Goal: Task Accomplishment & Management: Manage account settings

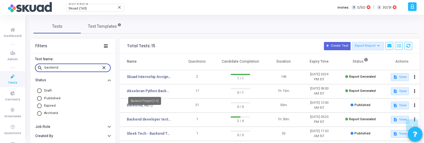
scroll to position [172, 0]
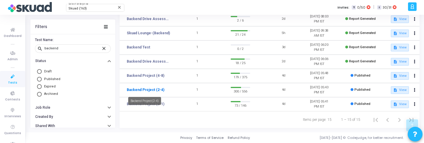
click at [156, 90] on link "Backend Project (2-4)" at bounding box center [146, 89] width 38 height 5
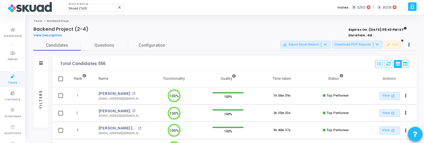
click at [40, 98] on div "Filters" at bounding box center [40, 99] width 5 height 65
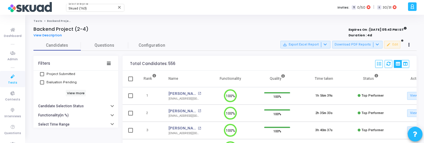
scroll to position [70, 0]
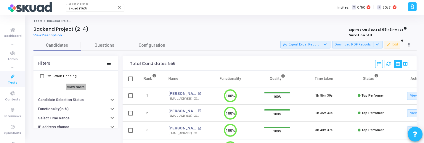
click at [72, 87] on h6 "View more" at bounding box center [76, 87] width 20 height 7
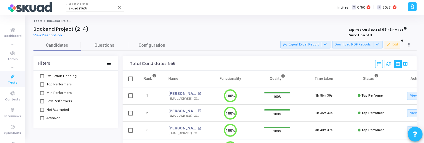
click at [58, 86] on span "Top Performers" at bounding box center [58, 84] width 25 height 7
click at [42, 87] on input "Top Performers" at bounding box center [42, 87] width 0 height 0
checkbox input "true"
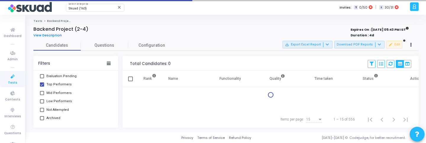
drag, startPoint x: 58, startPoint y: 92, endPoint x: 58, endPoint y: 100, distance: 8.6
click at [58, 92] on span "Mid Performers" at bounding box center [58, 93] width 25 height 7
click at [42, 95] on input "Mid Performers" at bounding box center [42, 95] width 0 height 0
checkbox input "true"
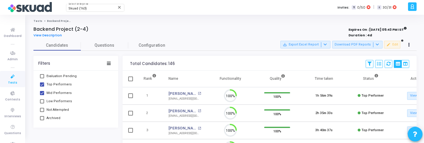
scroll to position [12, 15]
click at [58, 101] on span "Low Performers" at bounding box center [58, 101] width 25 height 7
click at [42, 104] on input "Low Performers" at bounding box center [42, 104] width 0 height 0
checkbox input "true"
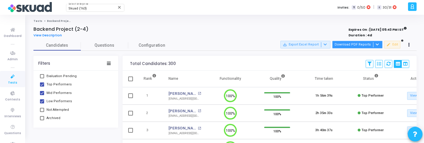
click at [360, 46] on button "Download PDF Reports" at bounding box center [357, 45] width 50 height 8
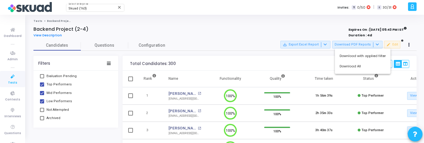
drag, startPoint x: 357, startPoint y: 66, endPoint x: 351, endPoint y: 50, distance: 17.4
click at [351, 49] on div "Download with applied filter Download All" at bounding box center [363, 61] width 56 height 25
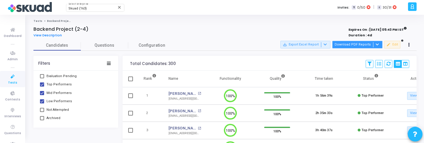
click at [359, 46] on button "Download PDF Reports" at bounding box center [357, 45] width 50 height 8
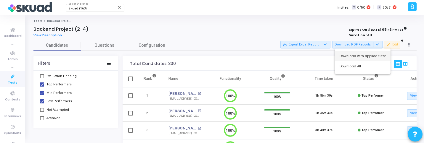
click at [354, 57] on button "Download with applied filter" at bounding box center [363, 56] width 56 height 10
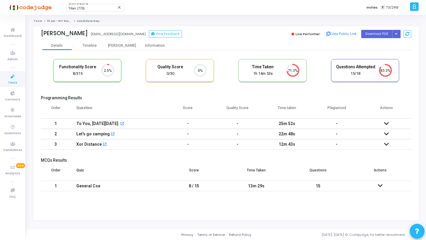
scroll to position [12, 15]
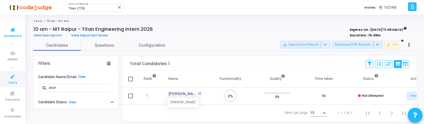
scroll to position [12, 15]
click at [12, 80] on span "Tests" at bounding box center [12, 82] width 9 height 5
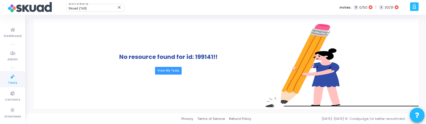
click at [4, 79] on link "Tests" at bounding box center [12, 79] width 25 height 16
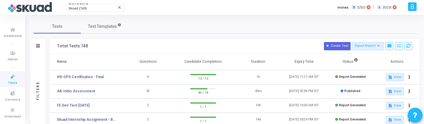
scroll to position [4, 0]
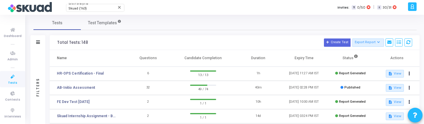
click at [36, 71] on div "Filters" at bounding box center [37, 86] width 5 height 65
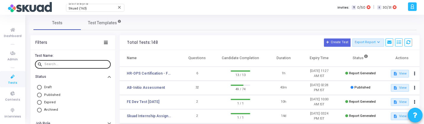
click at [71, 64] on input "text" at bounding box center [76, 64] width 64 height 4
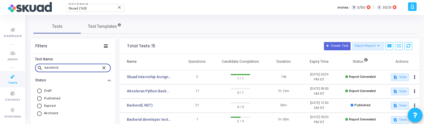
click at [70, 67] on input "backend" at bounding box center [72, 68] width 57 height 4
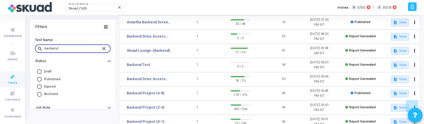
scroll to position [191, 0]
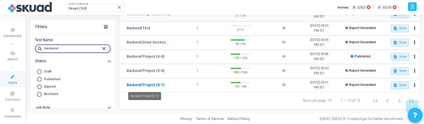
type input "backend"
click at [155, 85] on link "Backend Project (0-1)" at bounding box center [146, 84] width 38 height 5
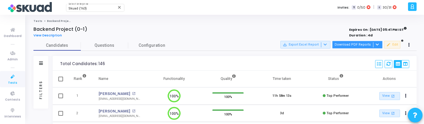
click at [344, 48] on button "Download PDF Reports" at bounding box center [357, 45] width 50 height 8
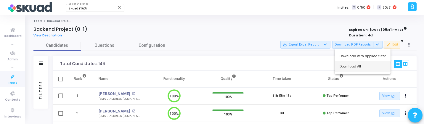
click at [360, 67] on button "Download All" at bounding box center [363, 66] width 56 height 10
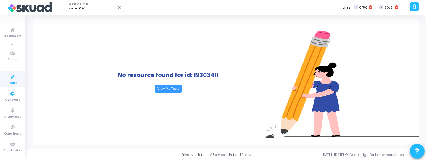
click at [15, 81] on link "Tests" at bounding box center [12, 79] width 25 height 16
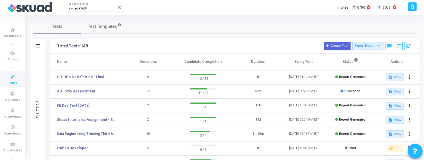
click at [39, 69] on div "Filters" at bounding box center [37, 109] width 15 height 110
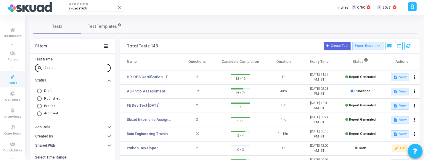
click at [60, 66] on div at bounding box center [76, 67] width 64 height 9
paste input "backend"
type input "backend"
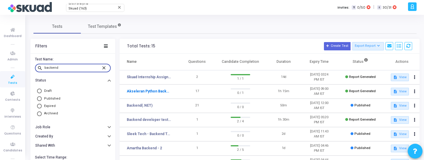
scroll to position [155, 0]
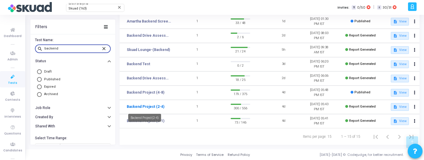
click at [158, 107] on link "Backend Project (2-4)" at bounding box center [146, 106] width 38 height 5
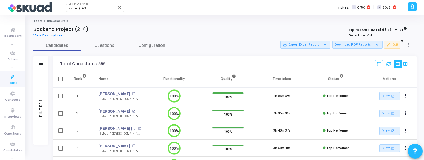
click at [38, 85] on div "Filters" at bounding box center [40, 107] width 5 height 65
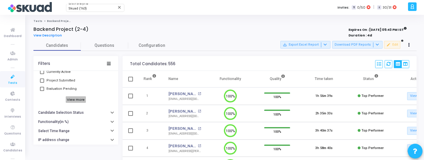
click at [70, 99] on h6 "View more" at bounding box center [76, 99] width 20 height 7
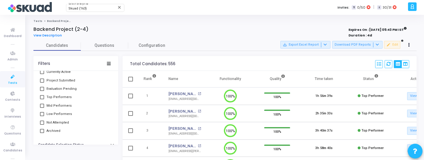
click at [58, 120] on span "Not Attempted" at bounding box center [57, 122] width 22 height 7
click at [42, 125] on input "Not Attempted" at bounding box center [42, 125] width 0 height 0
checkbox input "true"
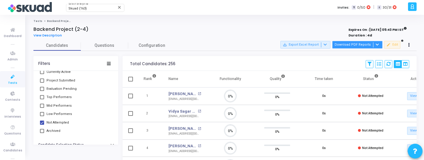
click at [348, 45] on button "Download PDF Reports" at bounding box center [357, 45] width 50 height 8
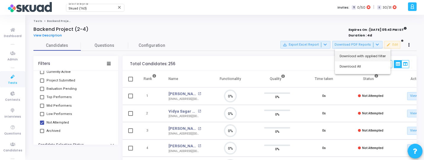
click at [357, 57] on button "Download with applied filter" at bounding box center [363, 56] width 56 height 10
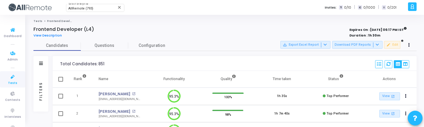
click at [7, 86] on link "Tests" at bounding box center [12, 79] width 25 height 16
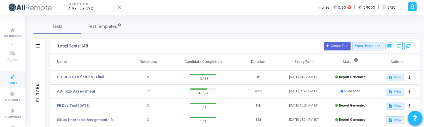
click at [38, 72] on div "Filters" at bounding box center [37, 91] width 5 height 65
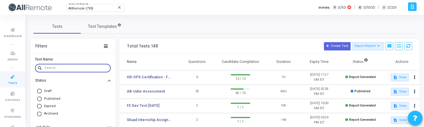
click at [59, 67] on input "text" at bounding box center [76, 68] width 64 height 4
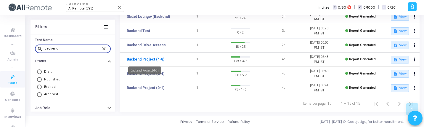
type input "backend"
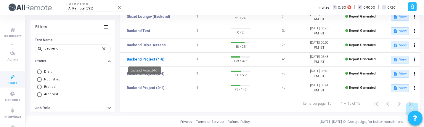
click at [147, 57] on link "Backend Project (4-8)" at bounding box center [146, 59] width 38 height 5
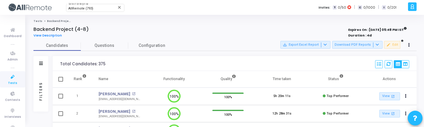
click at [42, 83] on div "Filters" at bounding box center [40, 90] width 5 height 65
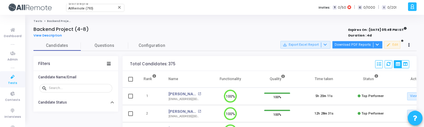
click at [353, 43] on button "Download PDF Reports" at bounding box center [357, 45] width 50 height 8
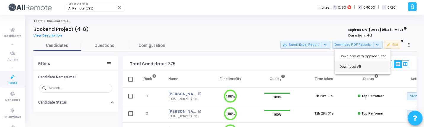
click at [354, 68] on button "Download All" at bounding box center [363, 66] width 56 height 10
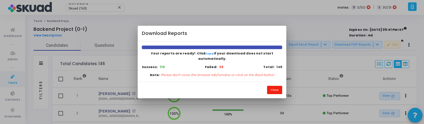
drag, startPoint x: 272, startPoint y: 85, endPoint x: 137, endPoint y: 80, distance: 134.4
click at [272, 86] on button "Close" at bounding box center [274, 90] width 15 height 8
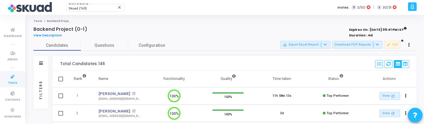
click at [41, 83] on div "Filters" at bounding box center [40, 89] width 5 height 65
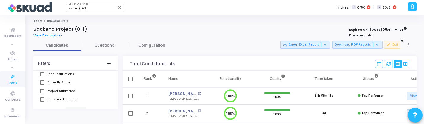
scroll to position [70, 0]
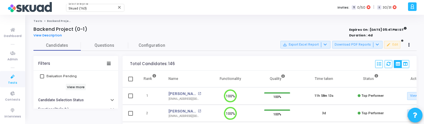
click at [68, 91] on div "Invite Sent Read Instructions Currently Active Project Submitted Evaluation Pen…" at bounding box center [75, 64] width 73 height 56
click at [69, 87] on h6 "View more" at bounding box center [76, 87] width 20 height 7
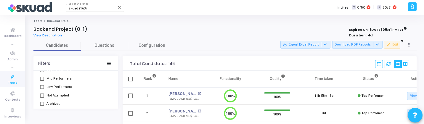
scroll to position [88, 0]
click at [61, 93] on span "Not Attempted" at bounding box center [57, 92] width 22 height 7
click at [42, 95] on input "Not Attempted" at bounding box center [42, 95] width 0 height 0
checkbox input "true"
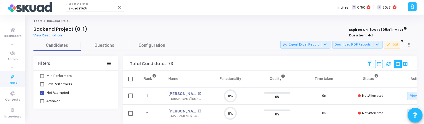
scroll to position [12, 15]
click at [357, 46] on button "Download PDF Reports" at bounding box center [357, 45] width 50 height 8
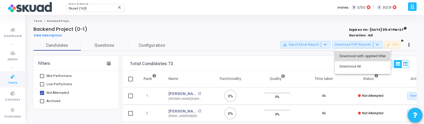
click at [352, 55] on button "Download with applied filter" at bounding box center [363, 56] width 56 height 10
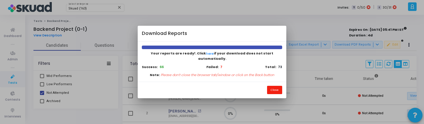
click at [276, 89] on button "Close" at bounding box center [274, 90] width 15 height 8
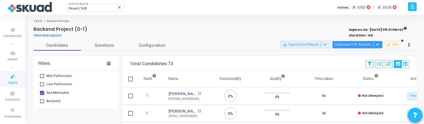
click at [358, 44] on button "Download PDF Reports" at bounding box center [357, 45] width 50 height 8
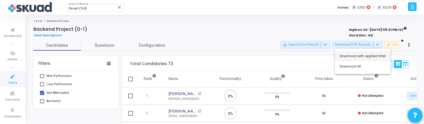
click at [358, 56] on button "Download with applied filter" at bounding box center [363, 56] width 56 height 10
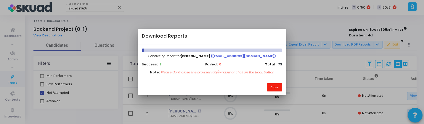
click at [277, 87] on button "Close" at bounding box center [274, 87] width 15 height 8
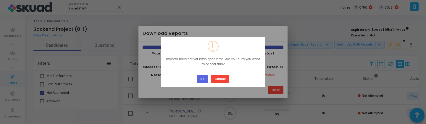
click at [172, 80] on div "? ! i × Reports have not yet been generated. Are you sure you want to cancel th…" at bounding box center [213, 62] width 104 height 51
click at [217, 80] on button "Cancel" at bounding box center [220, 79] width 18 height 8
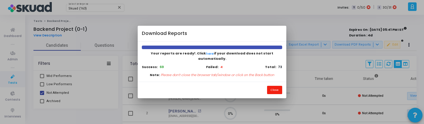
click at [272, 87] on button "Close" at bounding box center [274, 90] width 15 height 8
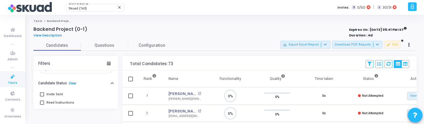
scroll to position [0, 0]
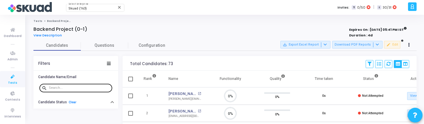
click at [68, 85] on div at bounding box center [79, 87] width 61 height 9
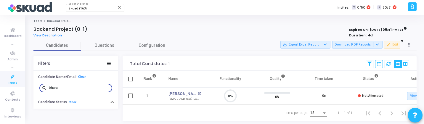
scroll to position [12, 15]
click at [185, 92] on link "Bharath Kuamr" at bounding box center [182, 94] width 28 height 6
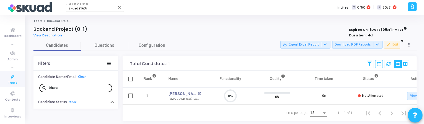
click at [59, 88] on input "bhara" at bounding box center [79, 88] width 61 height 4
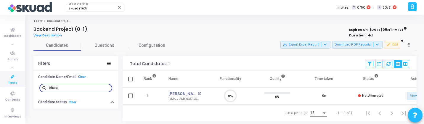
click at [59, 88] on input "bhara" at bounding box center [79, 88] width 61 height 4
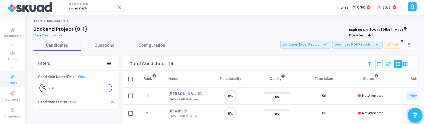
scroll to position [3, 3]
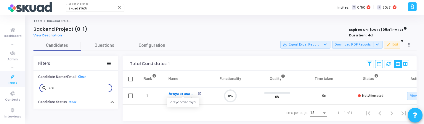
scroll to position [12, 15]
click at [183, 93] on link "Arsyaprasamya" at bounding box center [182, 94] width 28 height 6
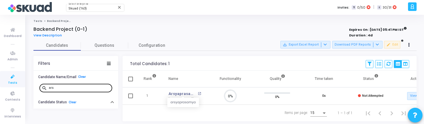
click at [58, 86] on input "ars" at bounding box center [79, 88] width 61 height 4
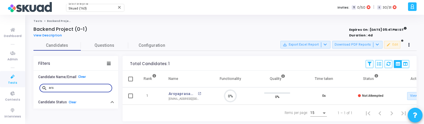
click at [58, 86] on input "ars" at bounding box center [79, 88] width 61 height 4
click at [178, 94] on link "Yash Tyagi" at bounding box center [182, 94] width 28 height 6
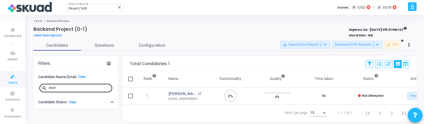
click at [77, 85] on div "yash" at bounding box center [79, 87] width 61 height 9
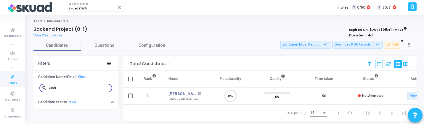
click at [77, 89] on input "yash" at bounding box center [79, 88] width 61 height 4
type input "khusha"
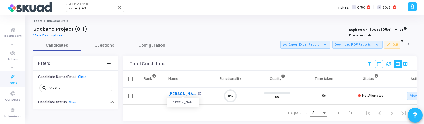
click at [180, 93] on link "Khushali Tulsian" at bounding box center [182, 94] width 28 height 6
click at [14, 80] on span "Tests" at bounding box center [12, 82] width 9 height 5
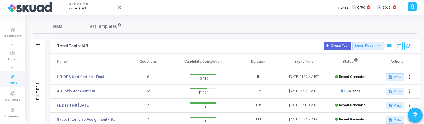
click at [88, 72] on td "HR-OPS Certification - Final" at bounding box center [87, 77] width 75 height 14
click at [92, 78] on link "HR-OPS Certification - Final" at bounding box center [80, 76] width 47 height 5
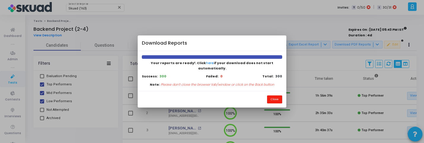
click at [277, 96] on button "Close" at bounding box center [274, 100] width 15 height 8
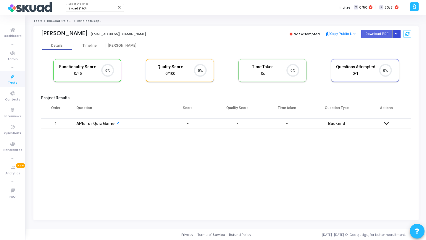
click at [397, 35] on icon "Button group with nested dropdown" at bounding box center [396, 34] width 3 height 3
click at [374, 44] on button "Regenerate PDF" at bounding box center [378, 45] width 46 height 9
drag, startPoint x: 396, startPoint y: 36, endPoint x: 391, endPoint y: 39, distance: 5.8
click at [396, 36] on button "Button group with nested dropdown" at bounding box center [396, 34] width 8 height 8
click at [381, 45] on button "Regenerate PDF" at bounding box center [378, 45] width 46 height 9
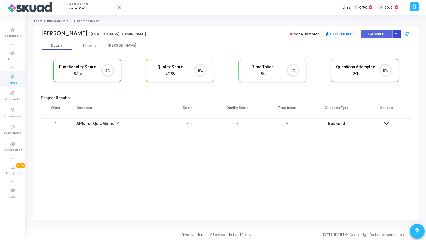
click at [397, 34] on icon "Button group with nested dropdown" at bounding box center [396, 34] width 3 height 3
click at [388, 42] on button "Regenerate PDF" at bounding box center [378, 45] width 46 height 9
click at [396, 35] on icon "Button group with nested dropdown" at bounding box center [396, 34] width 3 height 3
click at [385, 49] on button "Regenerate PDF" at bounding box center [378, 45] width 46 height 9
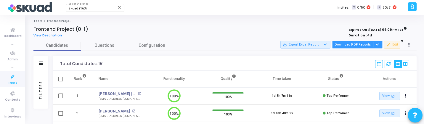
click at [349, 43] on button "Download PDF Reports" at bounding box center [357, 45] width 50 height 8
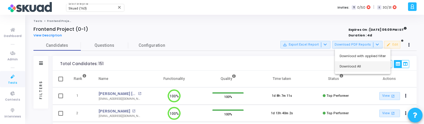
click at [348, 66] on button "Download All" at bounding box center [363, 66] width 56 height 10
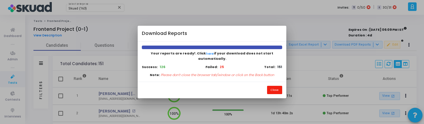
click at [272, 87] on button "Close" at bounding box center [274, 90] width 15 height 8
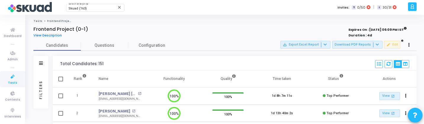
click at [40, 94] on div "Filters" at bounding box center [40, 89] width 5 height 65
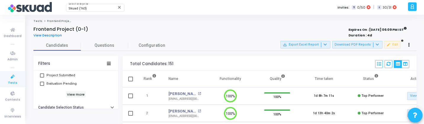
scroll to position [69, 0]
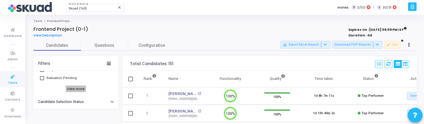
click at [75, 91] on h6 "View more" at bounding box center [76, 89] width 20 height 7
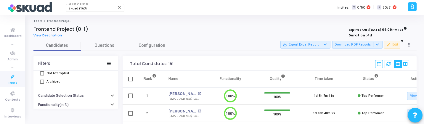
scroll to position [96, 0]
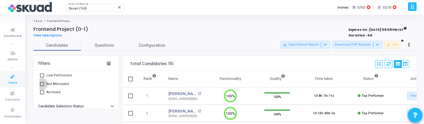
click at [65, 85] on span "Not Attempted" at bounding box center [57, 83] width 22 height 7
click at [42, 86] on input "Not Attempted" at bounding box center [42, 86] width 0 height 0
checkbox input "true"
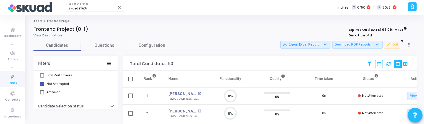
scroll to position [3, 3]
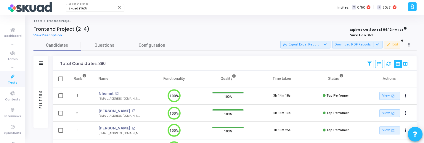
click at [41, 107] on div "Filters" at bounding box center [40, 99] width 5 height 65
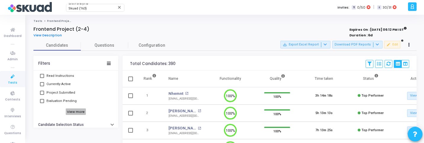
click at [79, 114] on h6 "View more" at bounding box center [76, 112] width 20 height 7
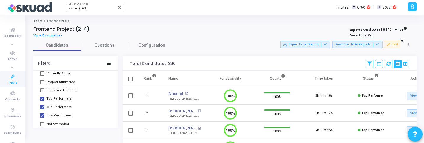
click at [60, 113] on span "Low Performers" at bounding box center [58, 115] width 25 height 7
click at [42, 118] on input "Low Performers" at bounding box center [42, 118] width 0 height 0
click at [60, 113] on span "Low Performers" at bounding box center [58, 115] width 25 height 7
click at [42, 118] on input "Low Performers" at bounding box center [42, 118] width 0 height 0
checkbox input "true"
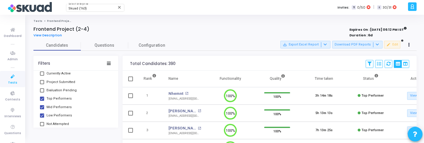
click at [62, 122] on span "Not Attempted" at bounding box center [57, 124] width 22 height 7
click at [42, 126] on input "Not Attempted" at bounding box center [42, 126] width 0 height 0
click at [62, 122] on span "Not Attempted" at bounding box center [57, 124] width 22 height 7
click at [42, 126] on input "Not Attempted" at bounding box center [42, 126] width 0 height 0
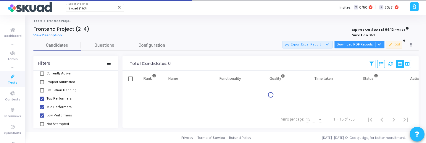
click at [357, 45] on button "Download PDF Reports" at bounding box center [359, 45] width 50 height 8
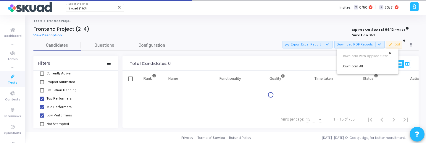
click at [321, 54] on div at bounding box center [213, 71] width 426 height 143
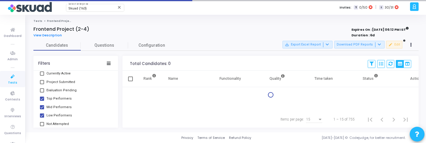
click at [57, 125] on span "Not Attempted" at bounding box center [57, 124] width 22 height 7
click at [42, 126] on input "Not Attempted" at bounding box center [42, 126] width 0 height 0
click at [57, 125] on span "Not Attempted" at bounding box center [57, 124] width 22 height 7
click at [42, 126] on input "Not Attempted" at bounding box center [42, 126] width 0 height 0
checkbox input "false"
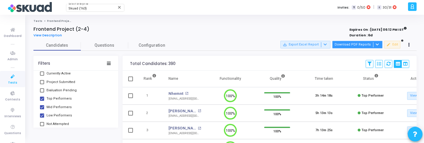
click at [351, 44] on button "Download PDF Reports" at bounding box center [357, 45] width 50 height 8
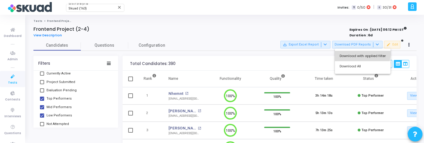
click at [351, 53] on button "Download with applied filter" at bounding box center [363, 56] width 56 height 10
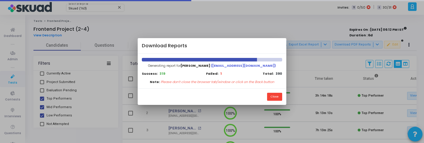
click at [236, 72] on div "Success: 319 Failed: 1 Total: 390" at bounding box center [212, 73] width 140 height 5
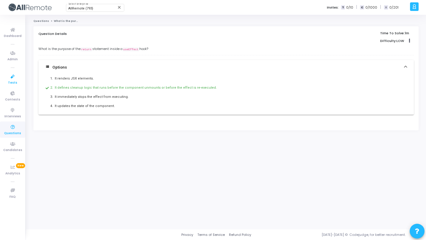
click at [18, 76] on icon at bounding box center [13, 76] width 12 height 7
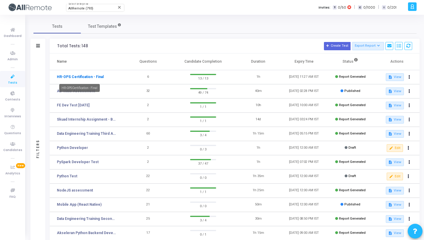
click at [67, 78] on link "HR-OPS Certification - Final" at bounding box center [80, 76] width 47 height 5
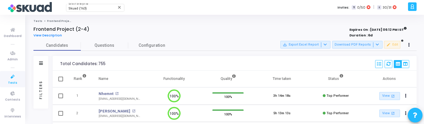
click at [42, 84] on div "Filters" at bounding box center [40, 90] width 15 height 38
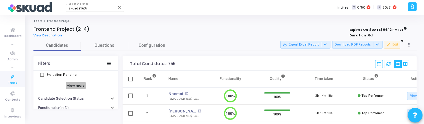
click at [75, 85] on h6 "View more" at bounding box center [76, 85] width 20 height 7
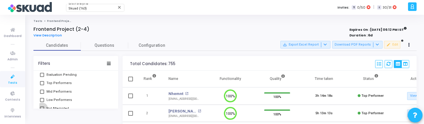
click at [61, 106] on span "Not Attempted" at bounding box center [57, 108] width 22 height 7
click at [42, 111] on input "Not Attempted" at bounding box center [42, 111] width 0 height 0
checkbox input "true"
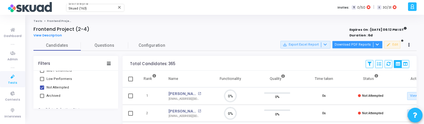
click at [364, 43] on button "Download PDF Reports" at bounding box center [357, 45] width 50 height 8
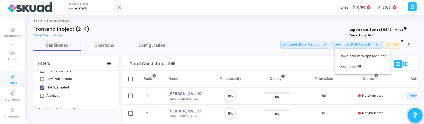
click at [363, 51] on div "Download with applied filter Download All" at bounding box center [363, 61] width 56 height 25
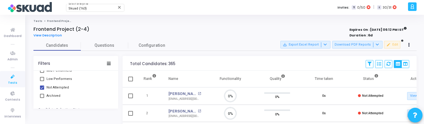
click at [364, 40] on div "Candidates Questions Configuration" at bounding box center [224, 45] width 383 height 10
click at [364, 46] on button "Download PDF Reports" at bounding box center [357, 45] width 50 height 8
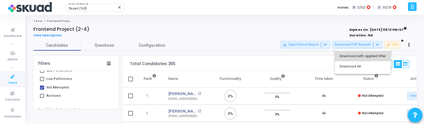
click at [364, 53] on button "Download with applied filter" at bounding box center [363, 56] width 56 height 10
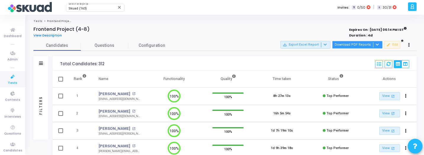
click at [355, 43] on button "Download PDF Reports" at bounding box center [357, 45] width 50 height 8
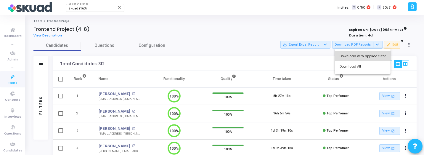
click at [364, 57] on button "Download with applied filter" at bounding box center [363, 56] width 56 height 10
